Goal: Navigation & Orientation: Find specific page/section

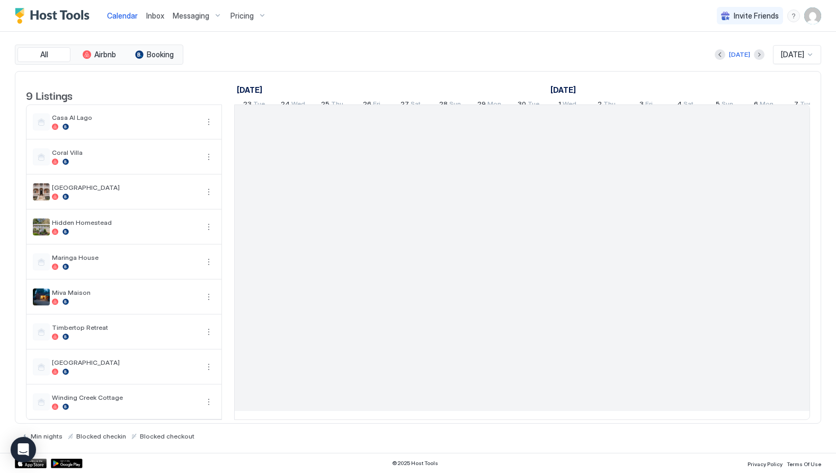
scroll to position [0, 589]
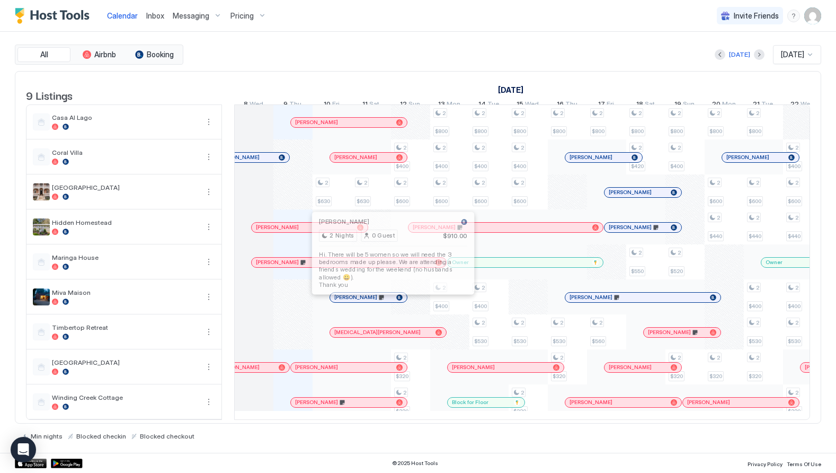
click at [393, 302] on div at bounding box center [393, 297] width 8 height 8
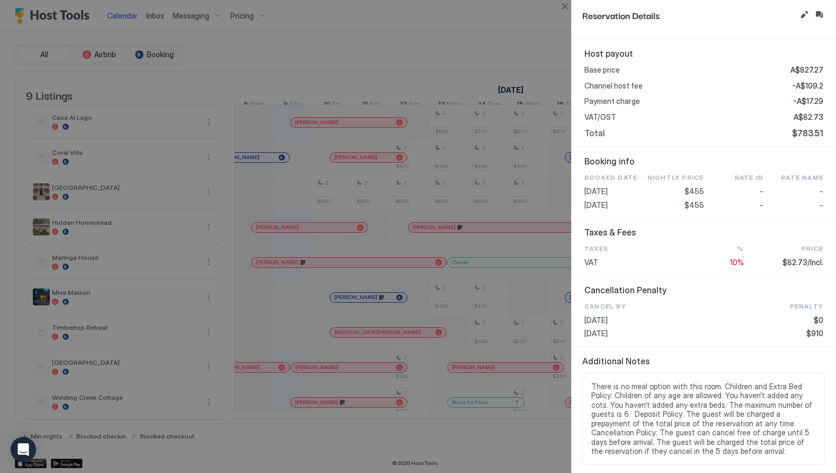
scroll to position [0, 0]
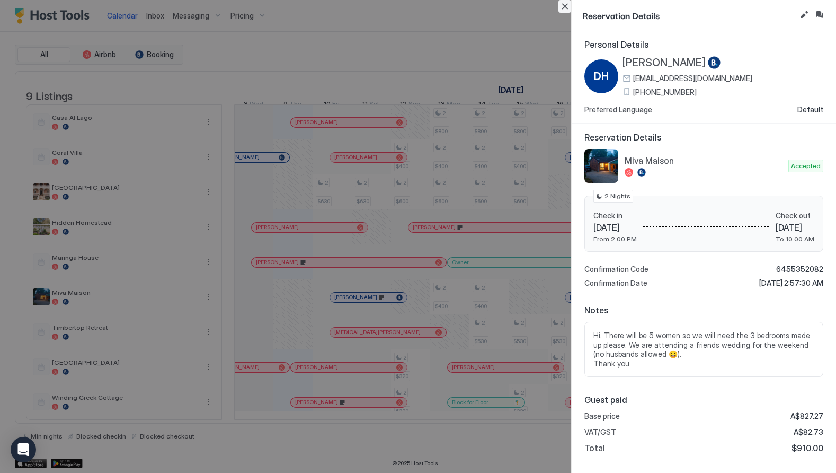
click at [565, 6] on button "Close" at bounding box center [565, 6] width 13 height 13
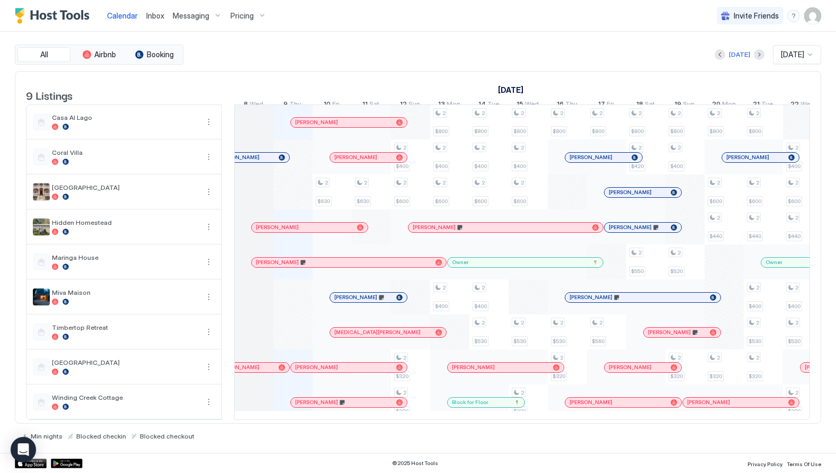
click at [403, 266] on div "[PERSON_NAME]" at bounding box center [343, 262] width 175 height 7
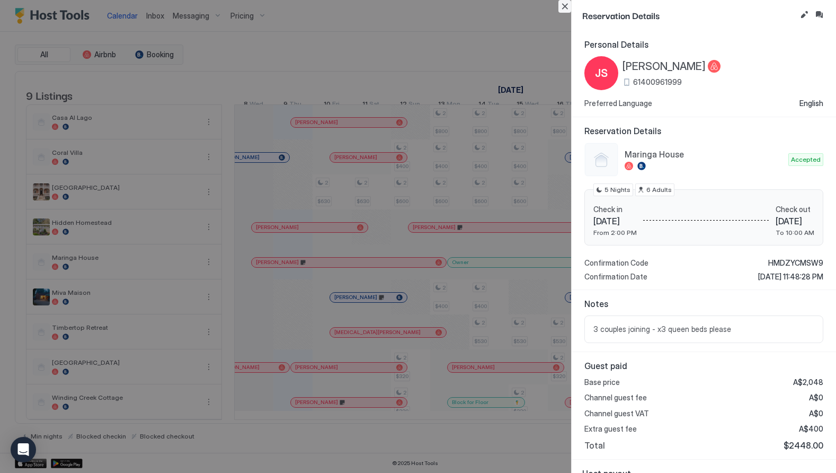
click at [562, 6] on button "Close" at bounding box center [565, 6] width 13 height 13
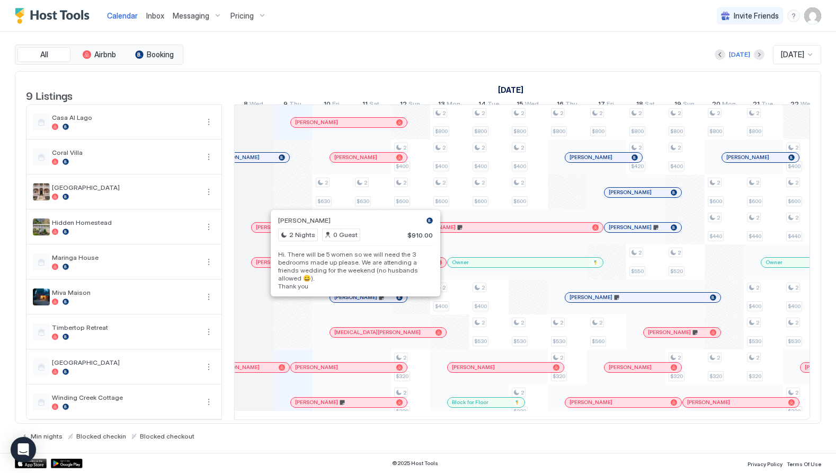
click at [355, 302] on div at bounding box center [354, 297] width 8 height 8
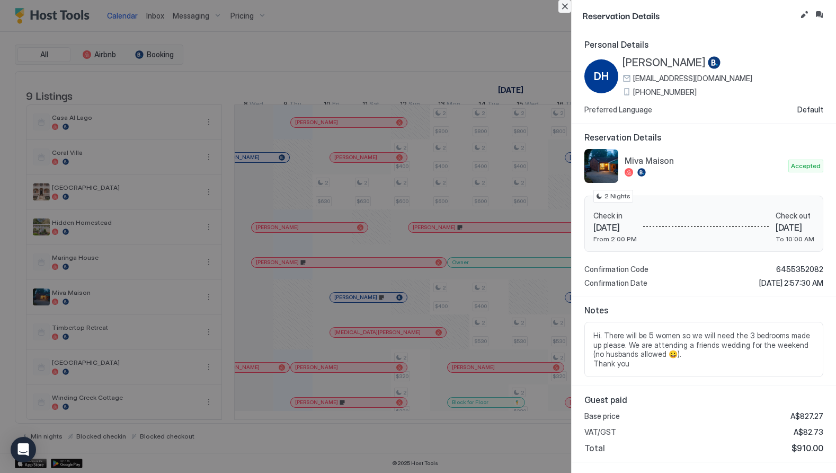
click at [565, 6] on button "Close" at bounding box center [565, 6] width 13 height 13
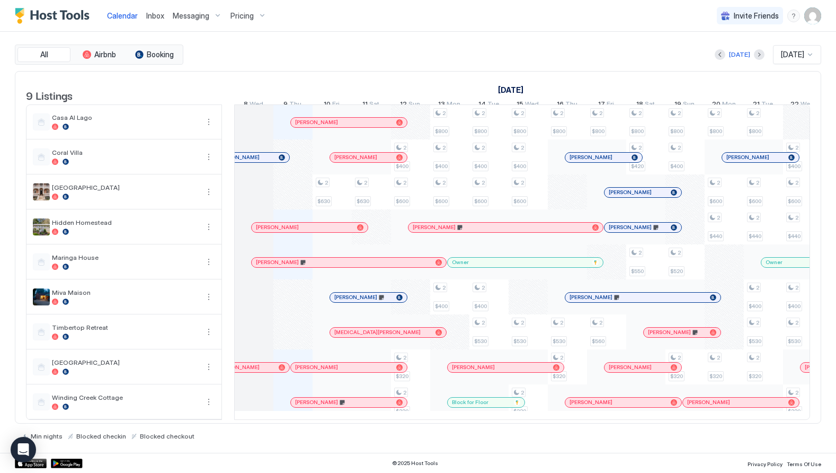
click at [637, 301] on div "[PERSON_NAME]" at bounding box center [638, 297] width 136 height 7
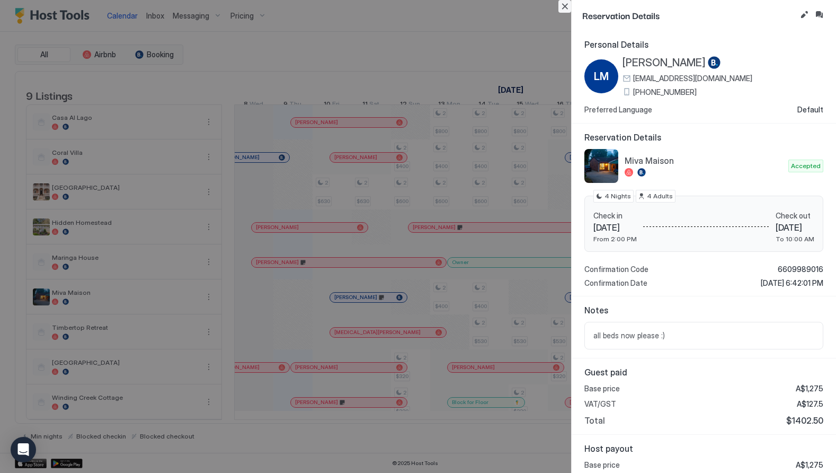
click at [567, 4] on button "Close" at bounding box center [565, 6] width 13 height 13
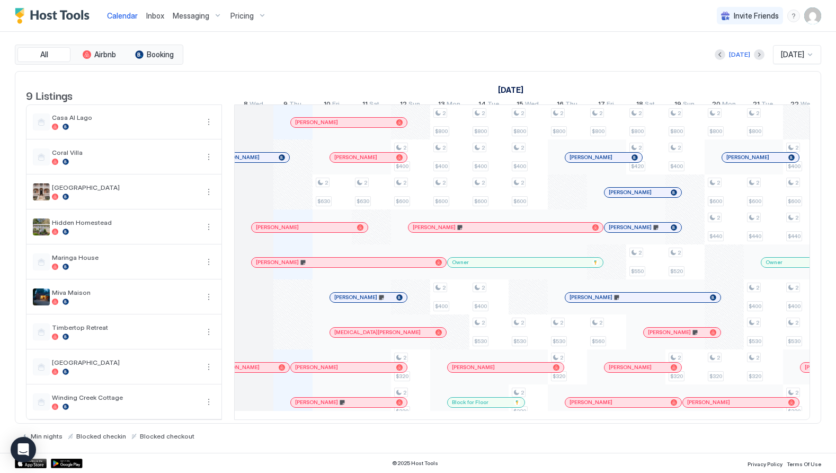
click at [392, 302] on div at bounding box center [391, 297] width 8 height 8
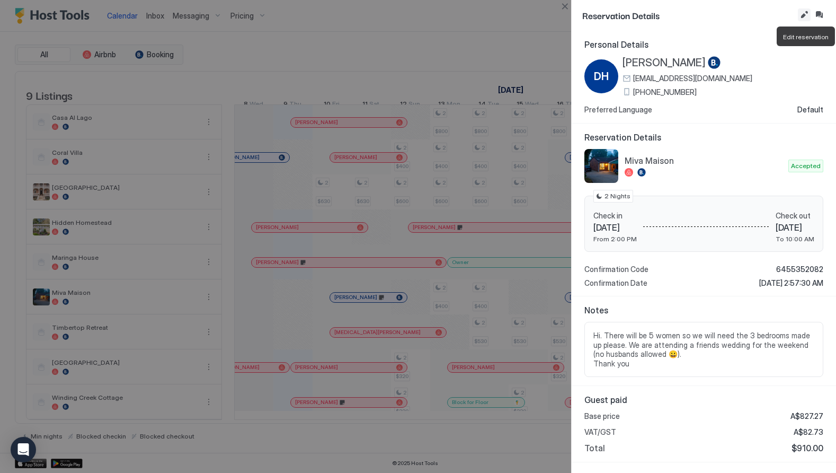
click at [803, 14] on button "Edit reservation" at bounding box center [804, 14] width 13 height 13
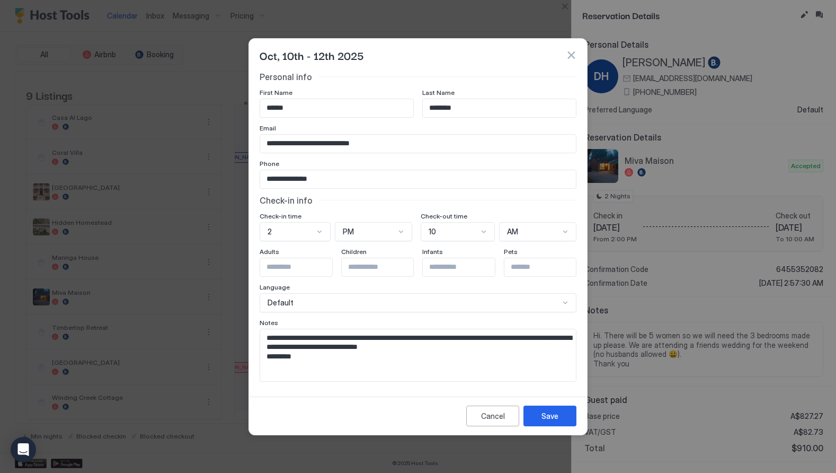
click at [572, 52] on button "button" at bounding box center [571, 55] width 11 height 11
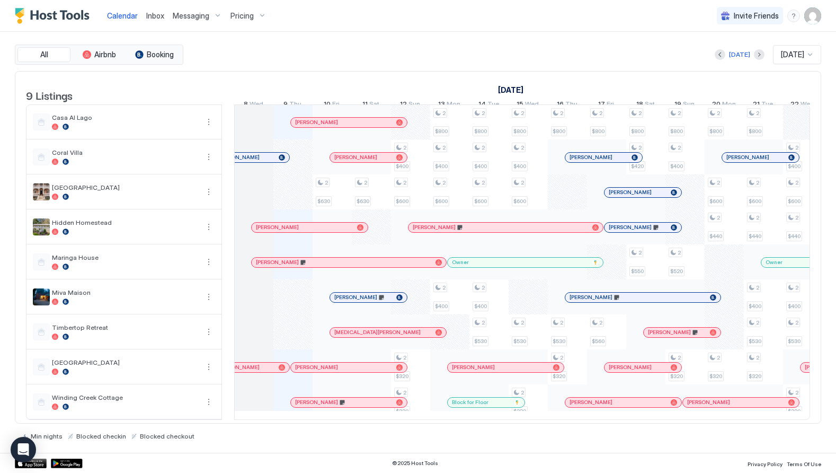
click at [602, 301] on div "[PERSON_NAME]" at bounding box center [643, 297] width 147 height 7
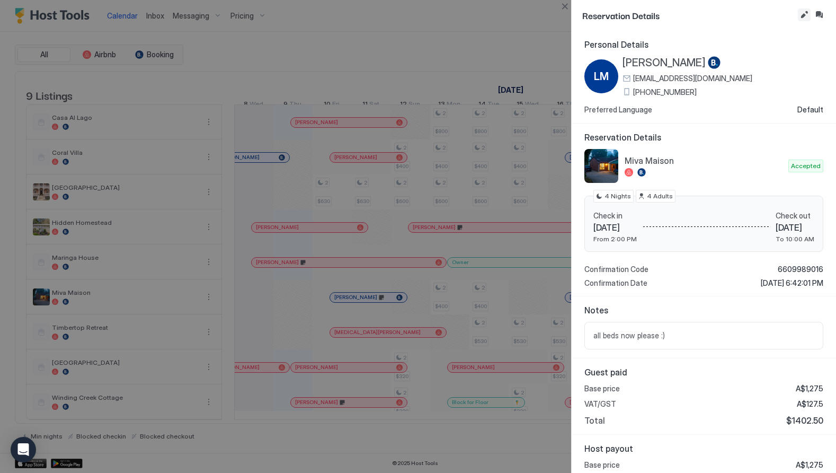
click at [801, 14] on button "Edit reservation" at bounding box center [804, 14] width 13 height 13
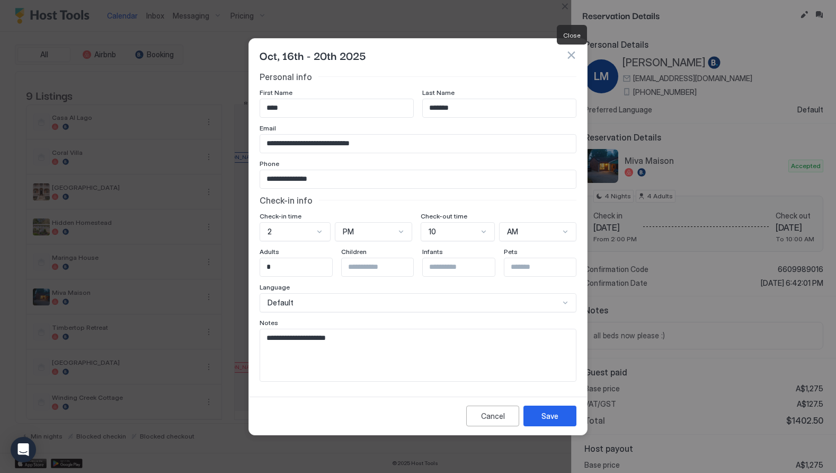
click at [569, 51] on button "button" at bounding box center [571, 55] width 11 height 11
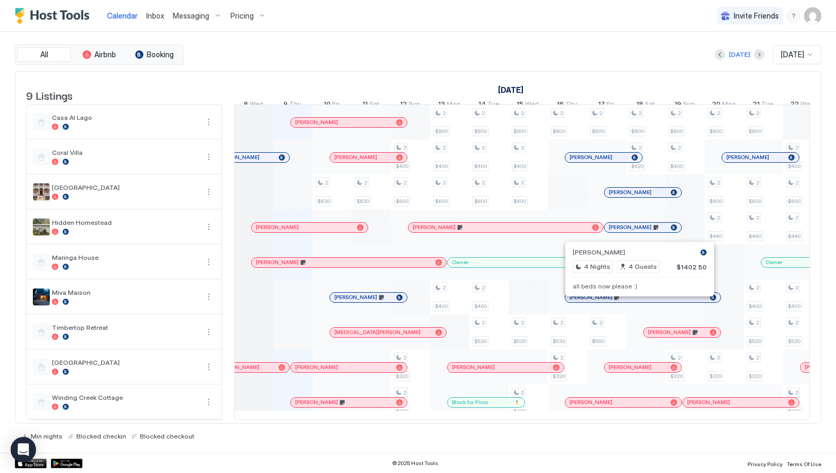
click at [636, 302] on div at bounding box center [635, 297] width 8 height 8
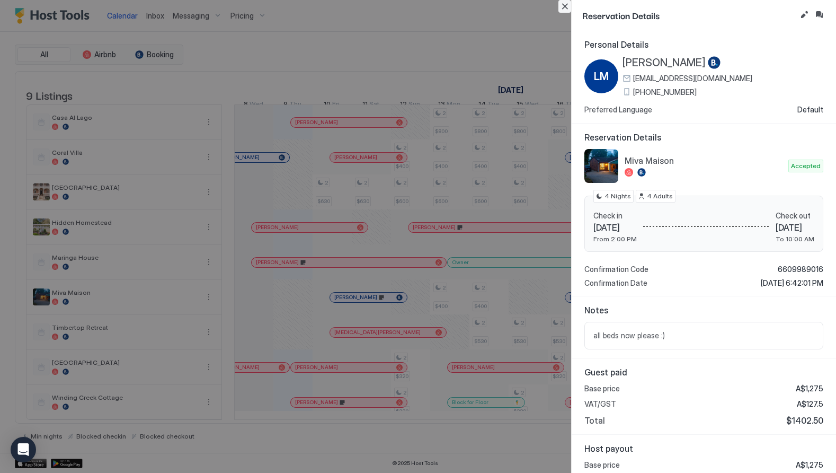
click at [562, 6] on button "Close" at bounding box center [565, 6] width 13 height 13
